Goal: Task Accomplishment & Management: Use online tool/utility

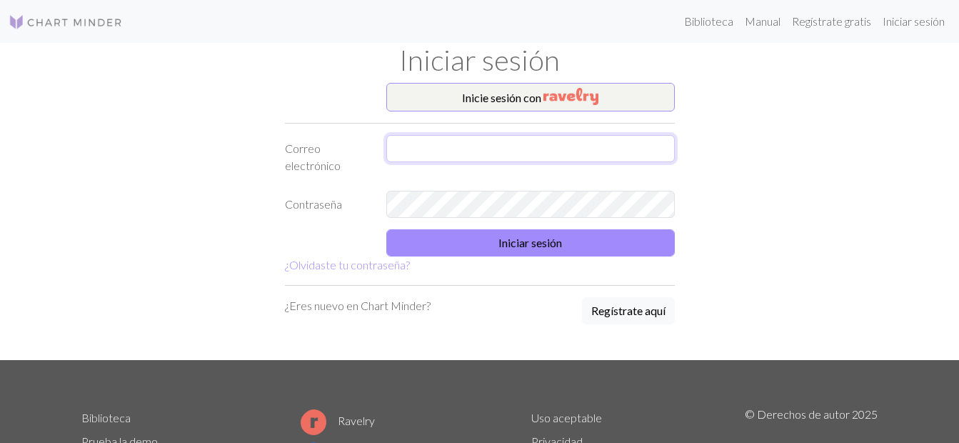
click at [426, 150] on input "text" at bounding box center [530, 148] width 289 height 27
type input "[EMAIL_ADDRESS][DOMAIN_NAME]"
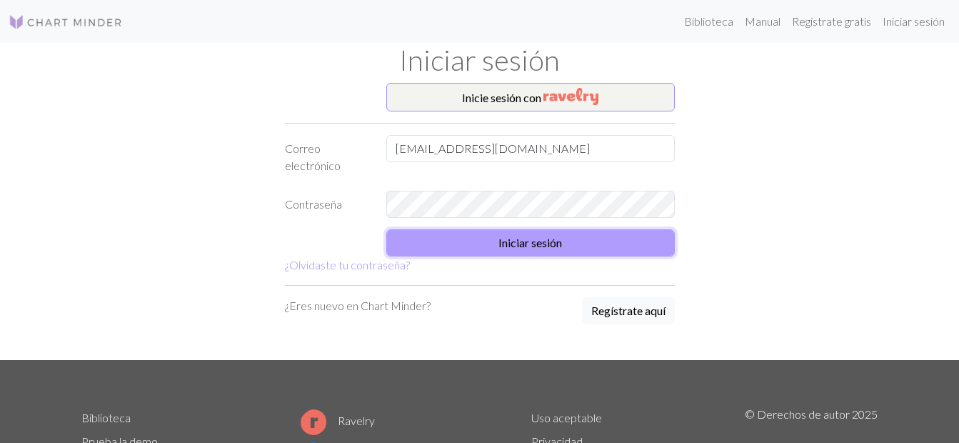
click at [553, 240] on button "Iniciar sesión" at bounding box center [530, 242] width 289 height 27
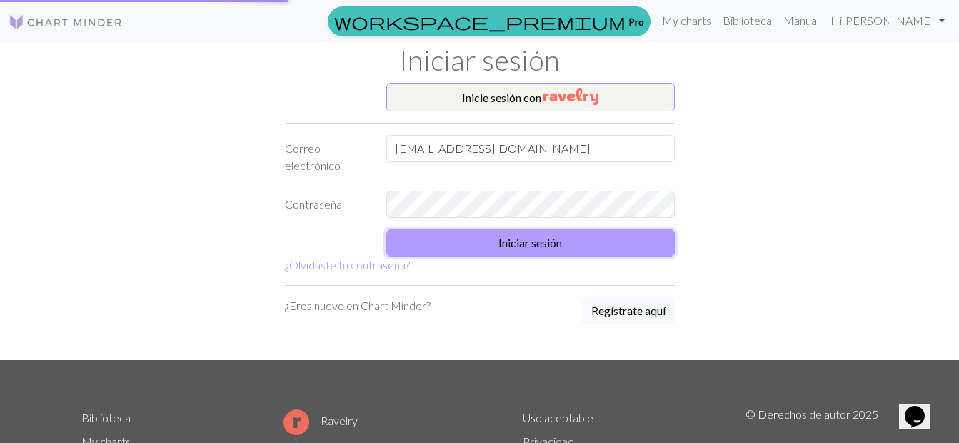
click at [553, 240] on button "Iniciar sesión" at bounding box center [530, 242] width 289 height 27
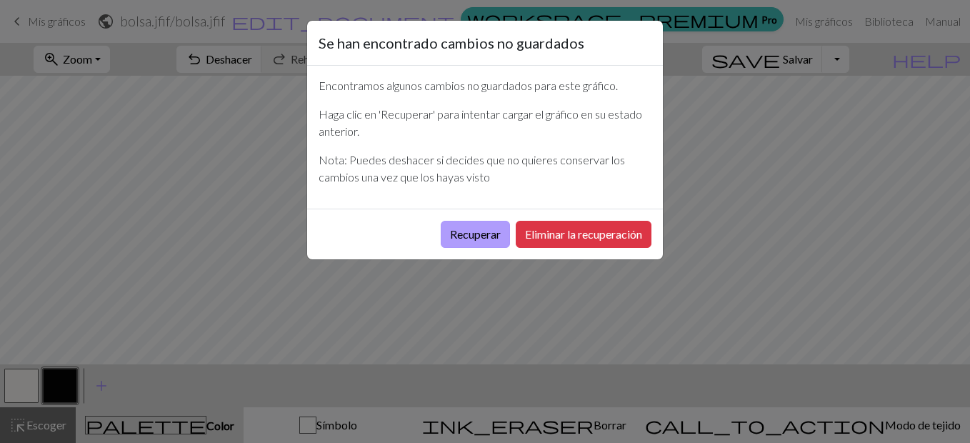
click at [480, 233] on button "Recuperar" at bounding box center [475, 234] width 69 height 27
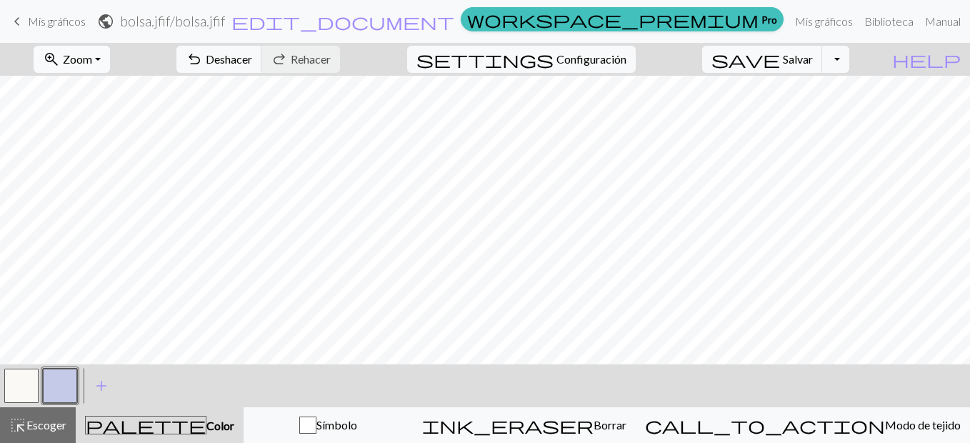
click at [110, 56] on button "zoom_in Zoom Zoom" at bounding box center [72, 59] width 76 height 27
click at [85, 165] on button "50%" at bounding box center [90, 171] width 113 height 23
click at [60, 65] on span "zoom_in" at bounding box center [51, 59] width 17 height 20
click at [89, 200] on button "100%" at bounding box center [90, 194] width 113 height 23
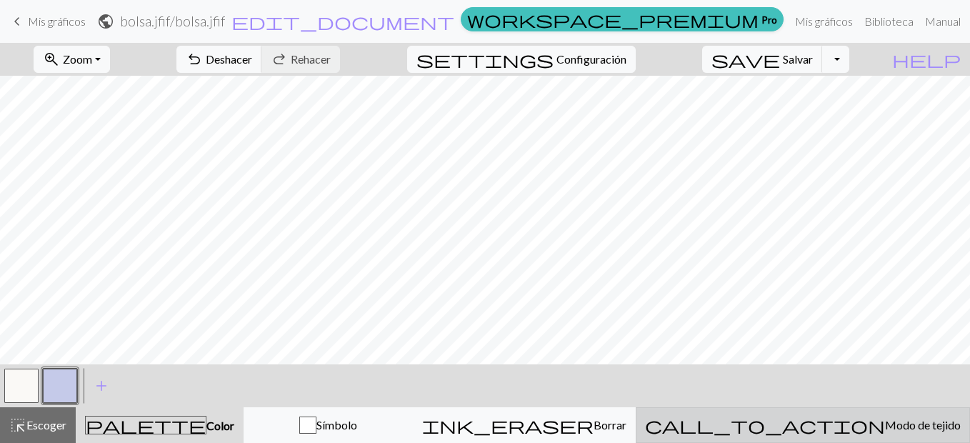
click at [831, 416] on button "call_to_action Modo de tejido Modo de tejido" at bounding box center [803, 425] width 334 height 36
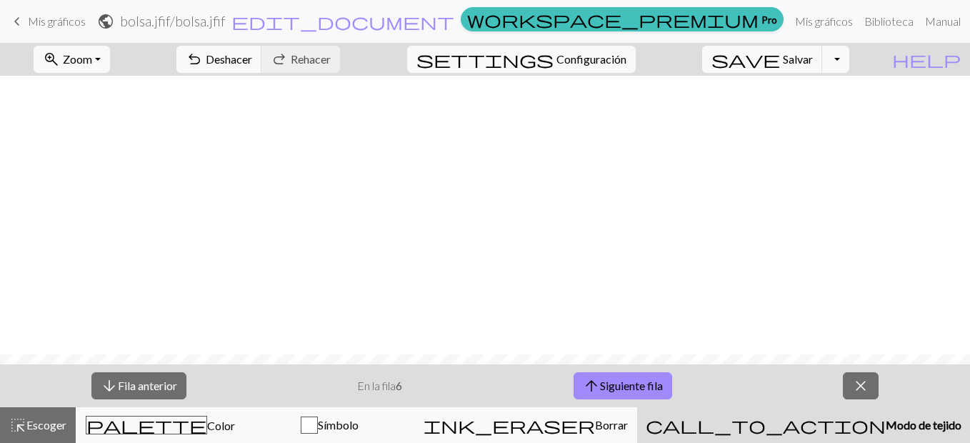
scroll to position [316, 0]
click at [140, 378] on button "arrow_downward Fila anterior" at bounding box center [138, 385] width 95 height 27
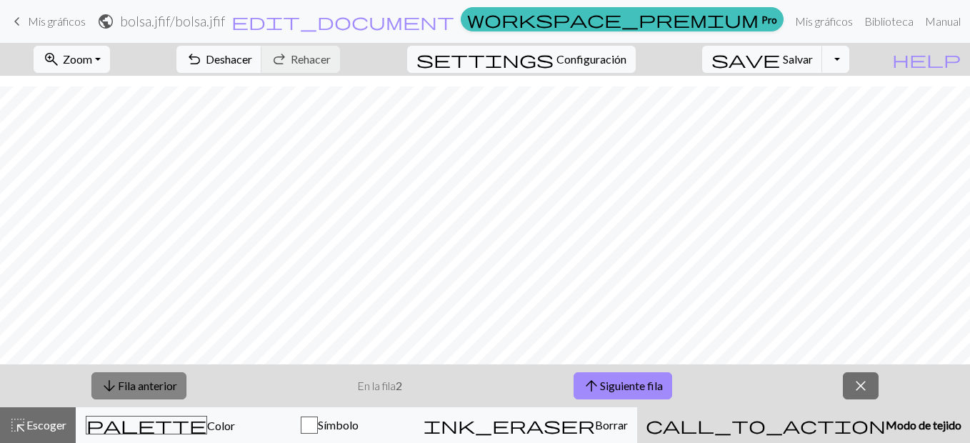
click at [140, 378] on button "arrow_downward Fila anterior" at bounding box center [138, 385] width 95 height 27
